Goal: Task Accomplishment & Management: Use online tool/utility

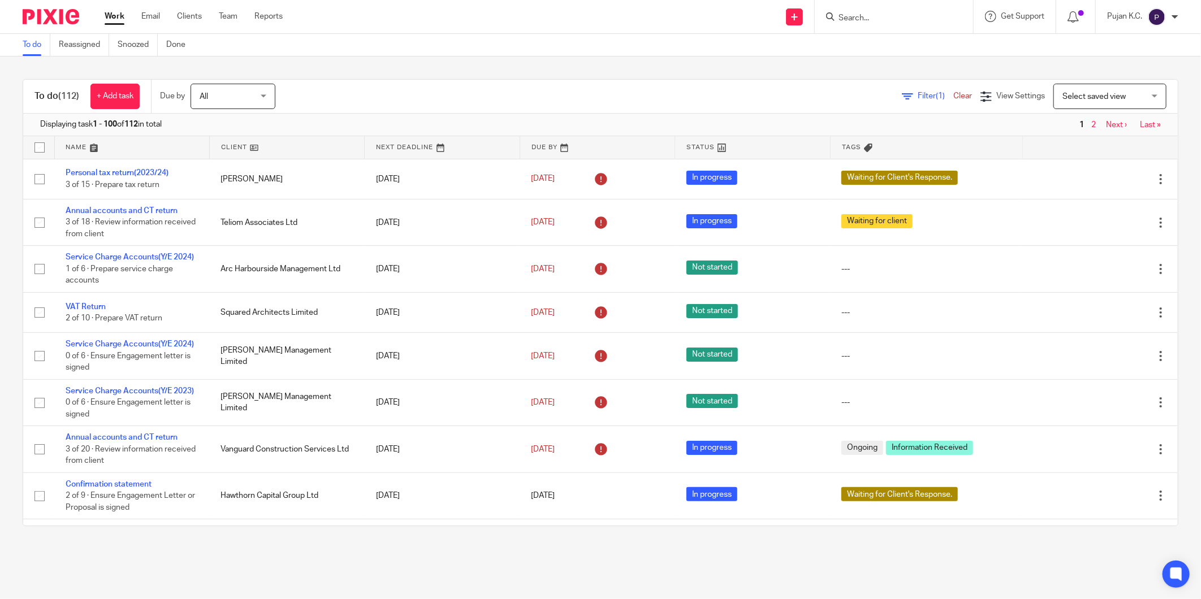
click at [847, 18] on input "Search" at bounding box center [889, 19] width 102 height 10
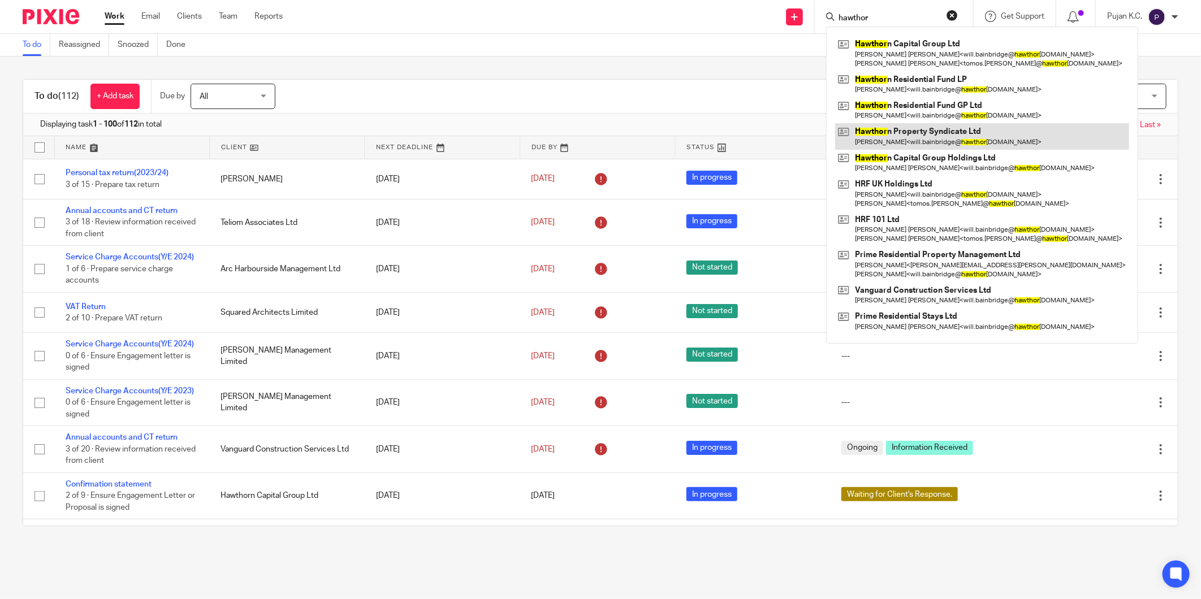
type input "hawthor"
click at [933, 139] on link at bounding box center [982, 136] width 294 height 26
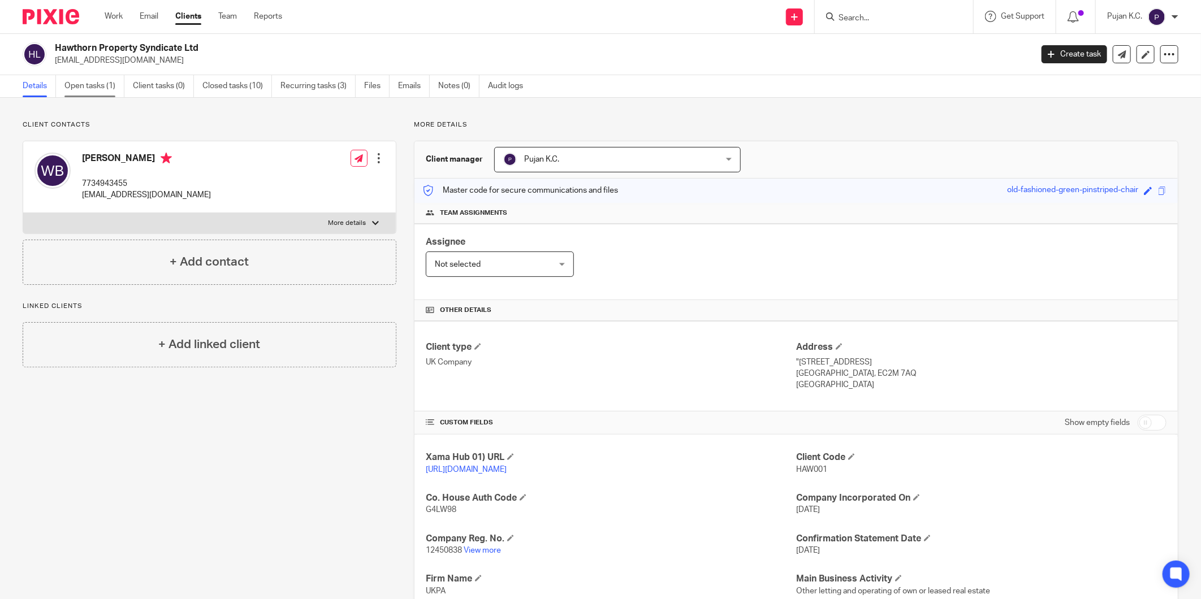
click at [84, 89] on link "Open tasks (1)" at bounding box center [94, 86] width 60 height 22
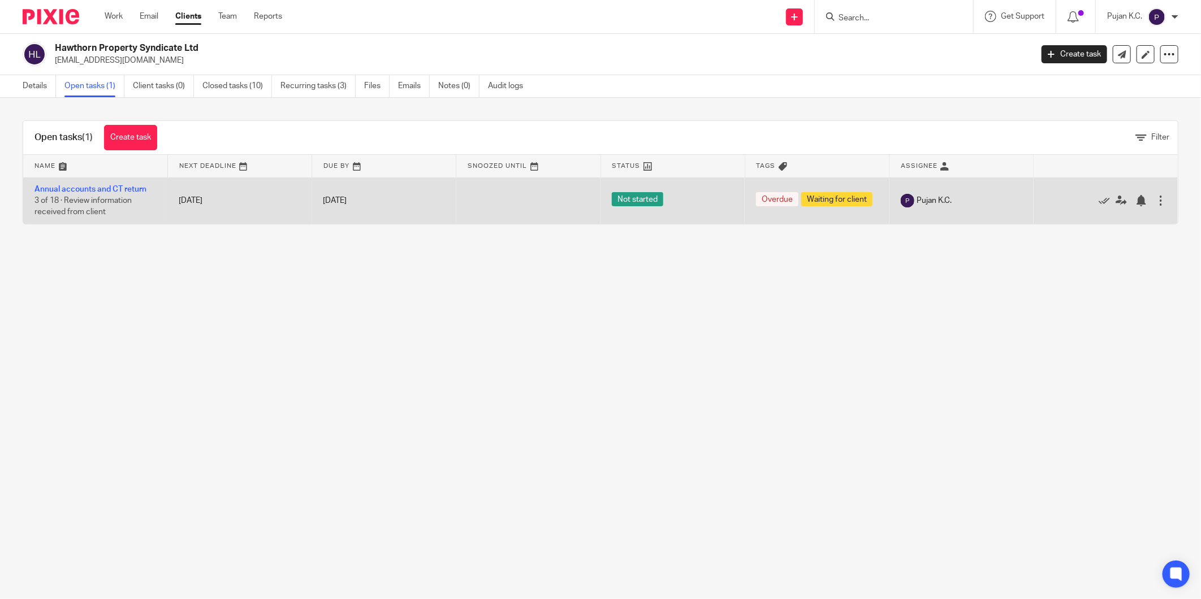
click at [131, 184] on td "Annual accounts and CT return 3 of 18 · Review information received from client" at bounding box center [95, 201] width 144 height 46
click at [131, 189] on link "Annual accounts and CT return" at bounding box center [90, 189] width 112 height 8
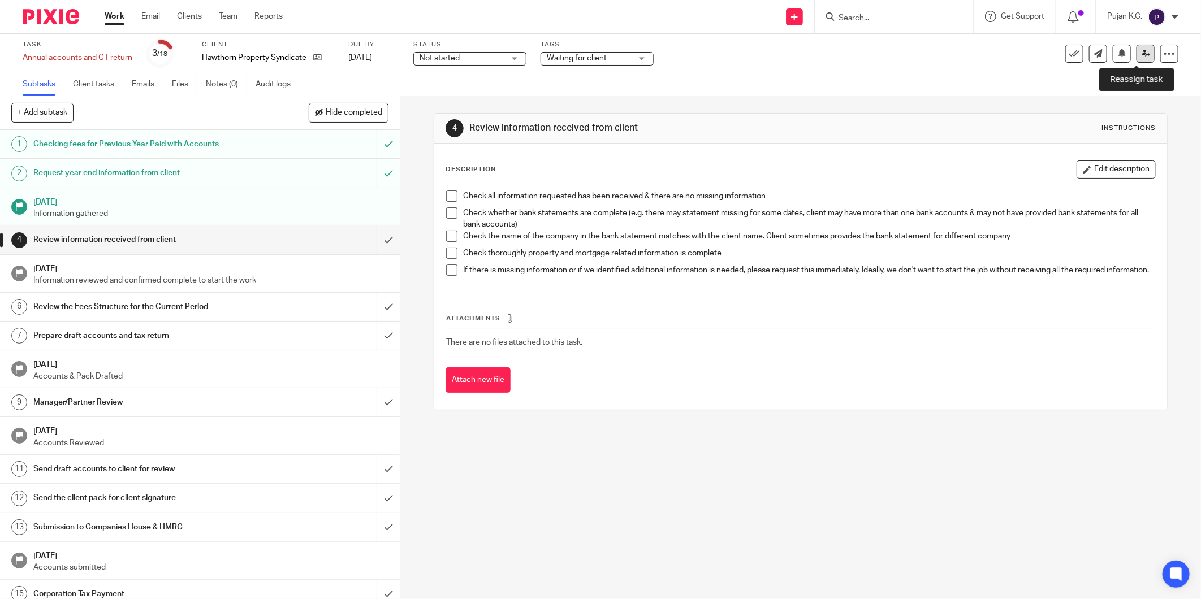
click at [1142, 49] on icon at bounding box center [1146, 53] width 8 height 8
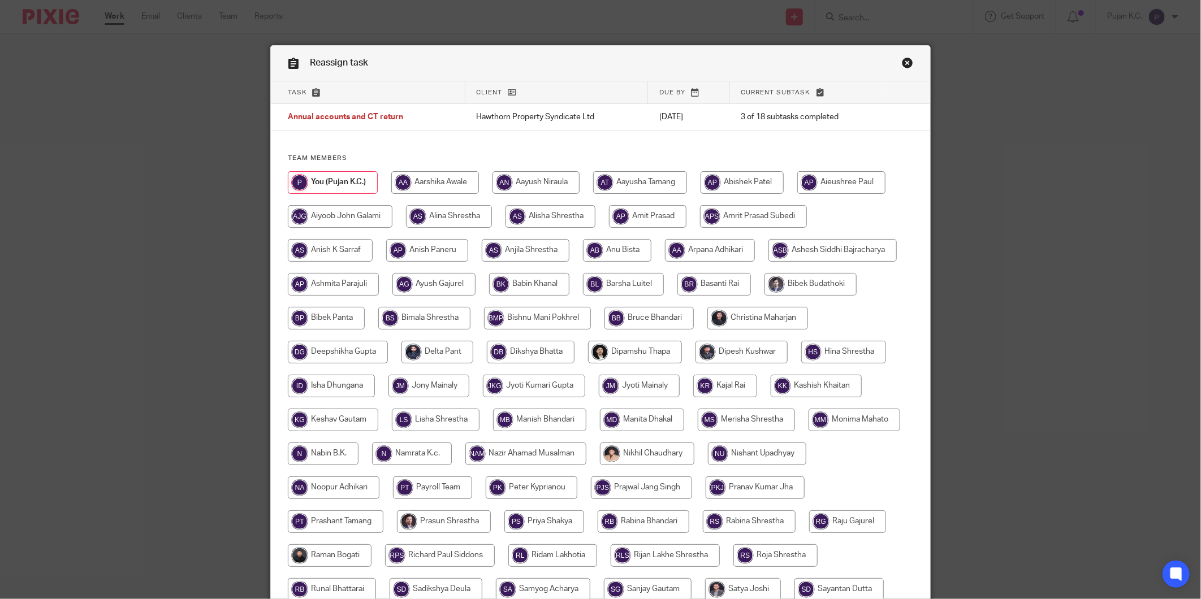
click at [612, 287] on input "radio" at bounding box center [623, 284] width 81 height 23
radio input "true"
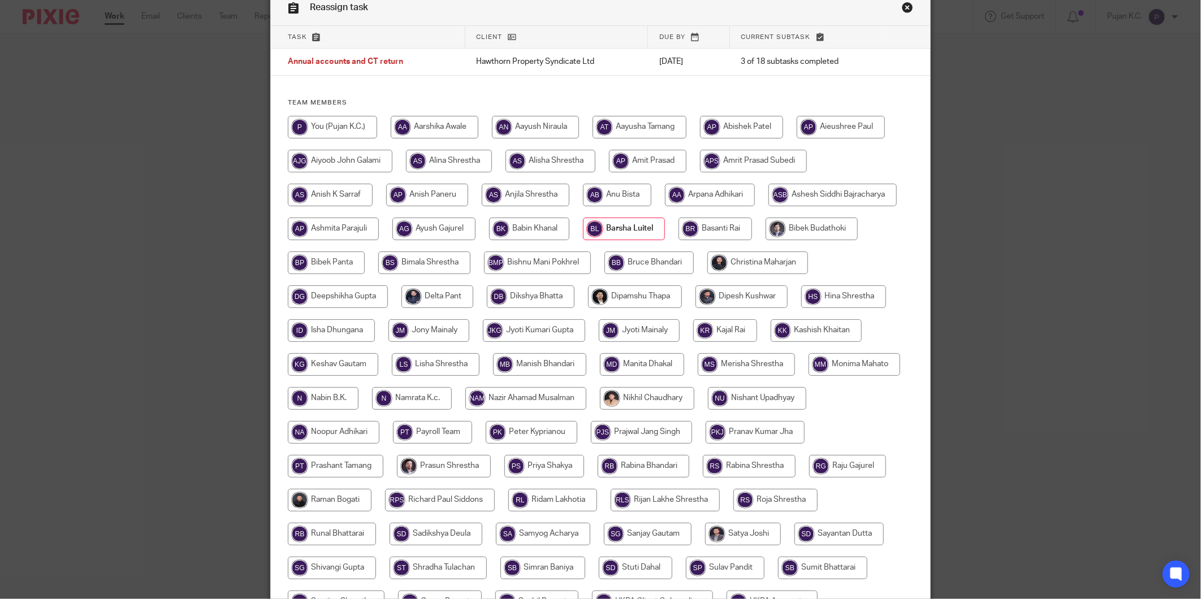
scroll to position [242, 0]
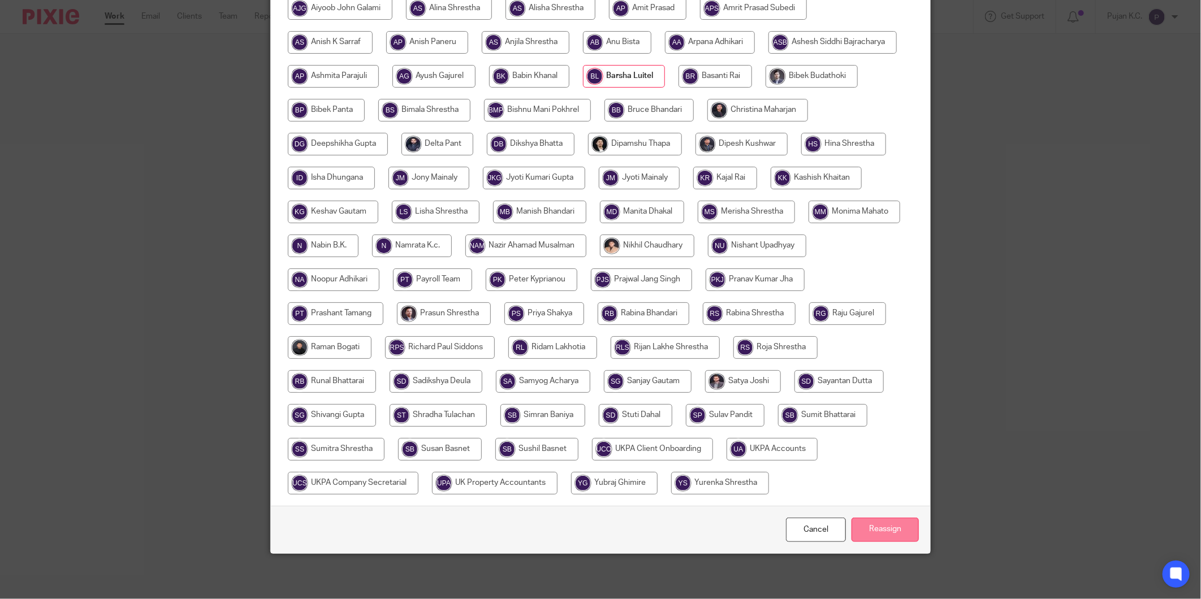
click at [886, 523] on input "Reassign" at bounding box center [885, 530] width 67 height 24
